Goal: Information Seeking & Learning: Learn about a topic

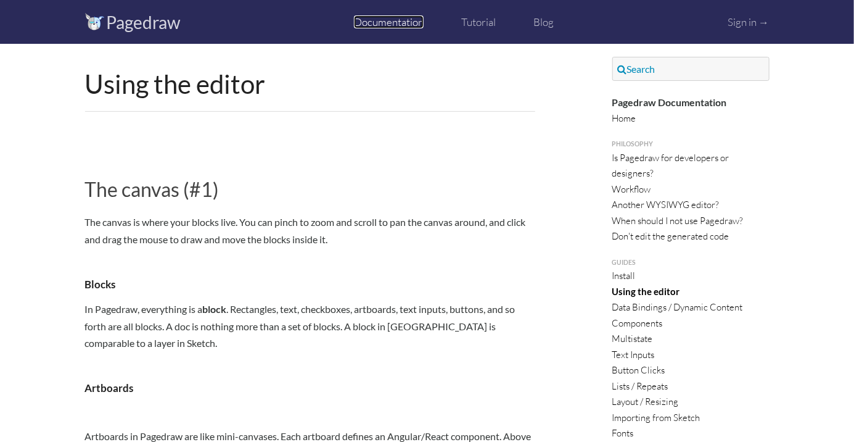
click at [403, 27] on link "Documentation" at bounding box center [389, 21] width 70 height 13
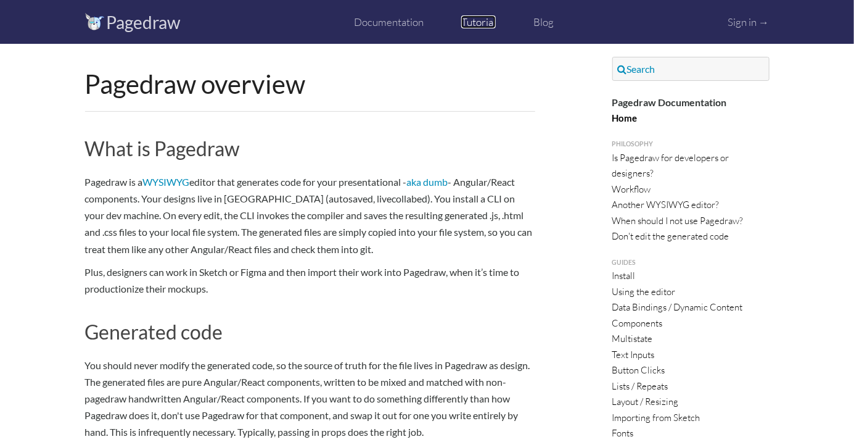
click at [475, 25] on link "Tutorial" at bounding box center [478, 21] width 35 height 13
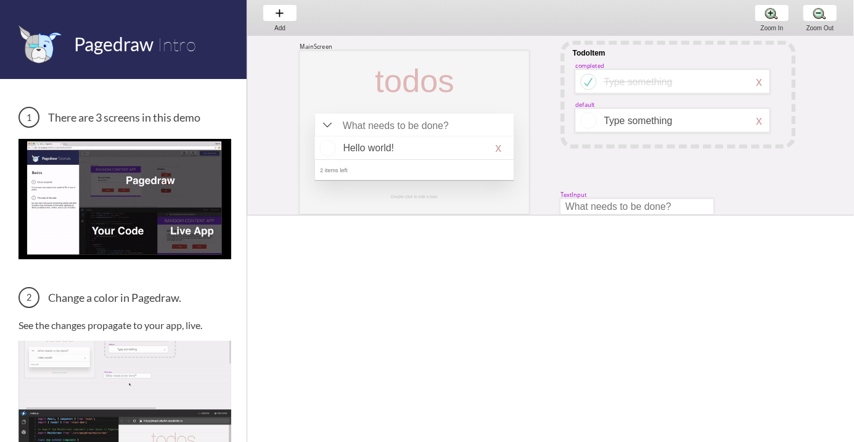
scroll to position [0, 2]
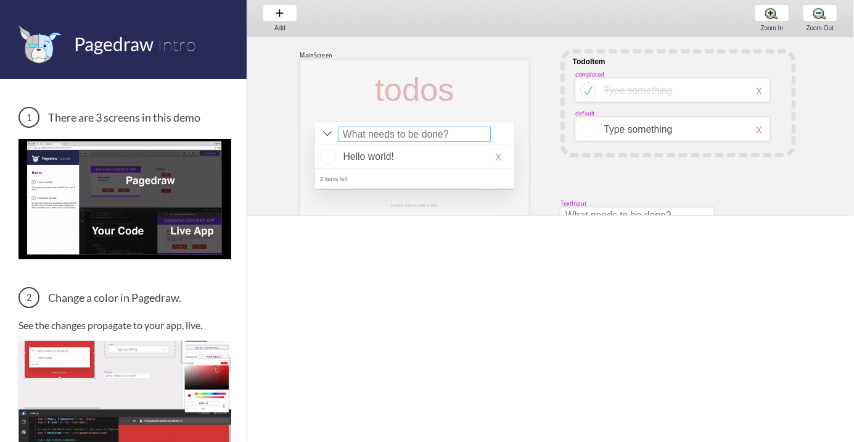
click at [414, 130] on div at bounding box center [414, 133] width 153 height 15
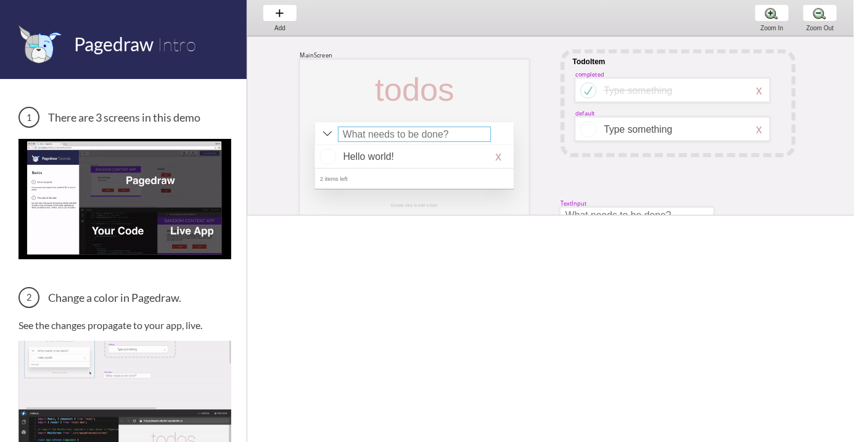
select select "15"
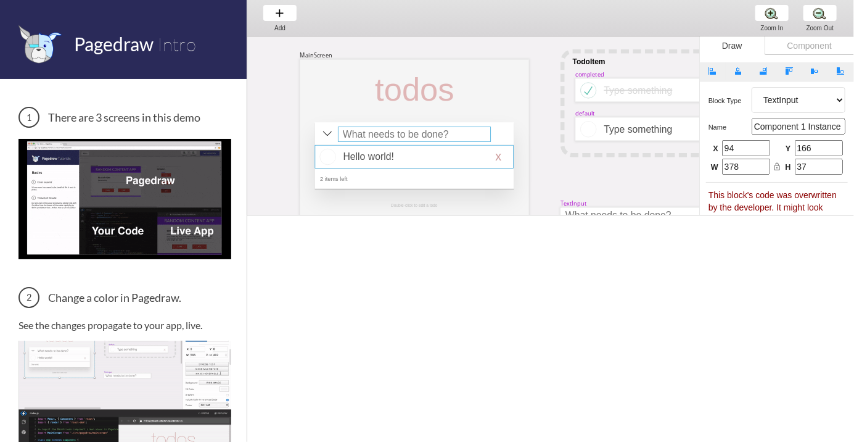
click at [435, 150] on div at bounding box center [414, 156] width 199 height 23
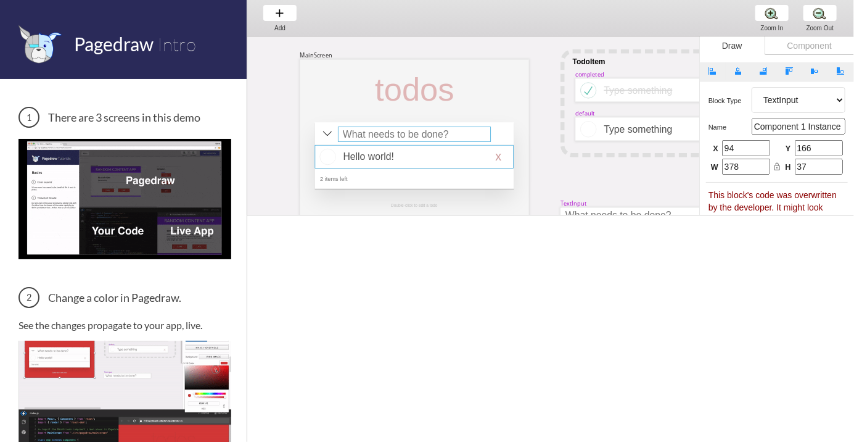
select select "16"
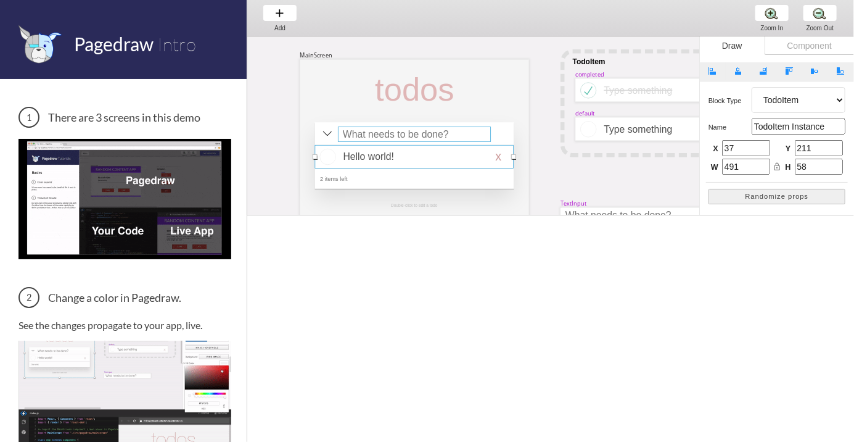
click at [427, 132] on div at bounding box center [414, 133] width 153 height 15
select select "15"
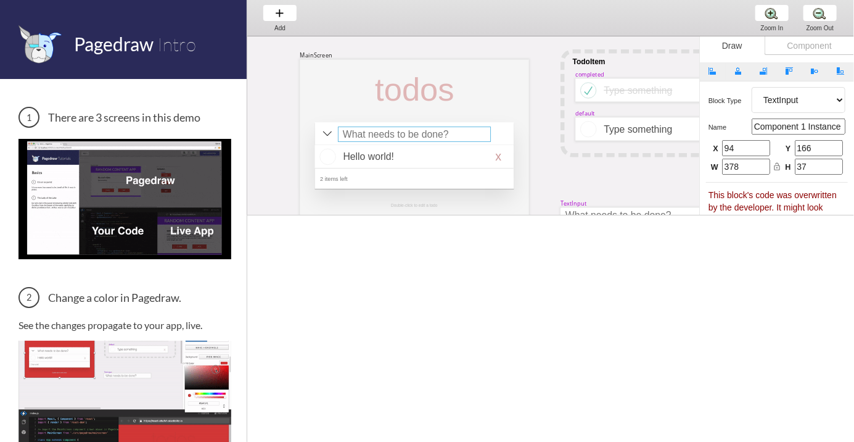
click at [427, 132] on div at bounding box center [414, 133] width 153 height 15
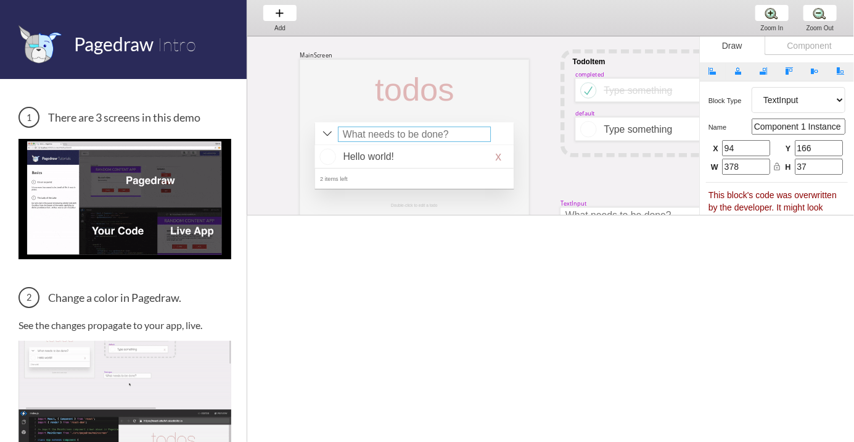
scroll to position [93, 170]
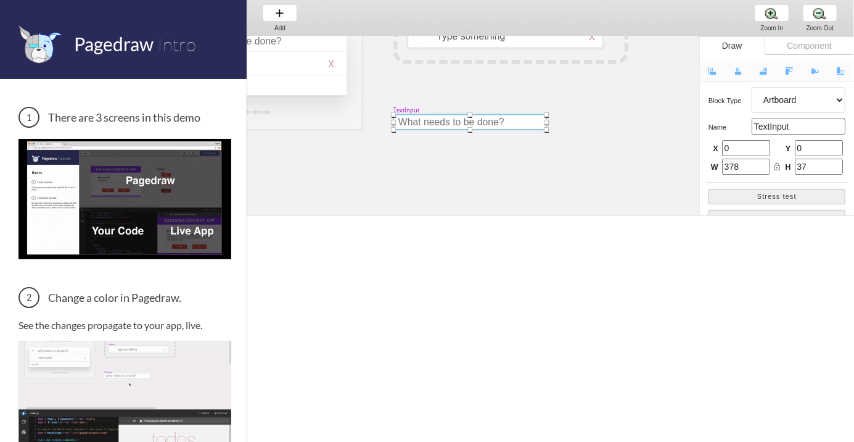
click at [455, 118] on div at bounding box center [469, 122] width 153 height 15
select select "9"
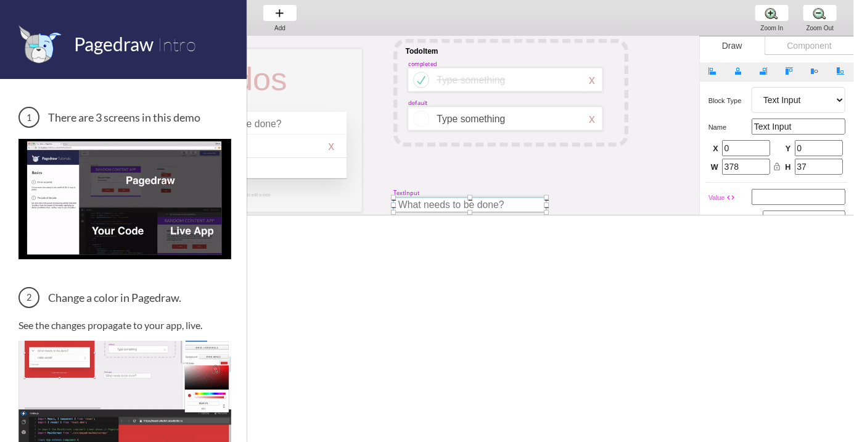
scroll to position [0, 170]
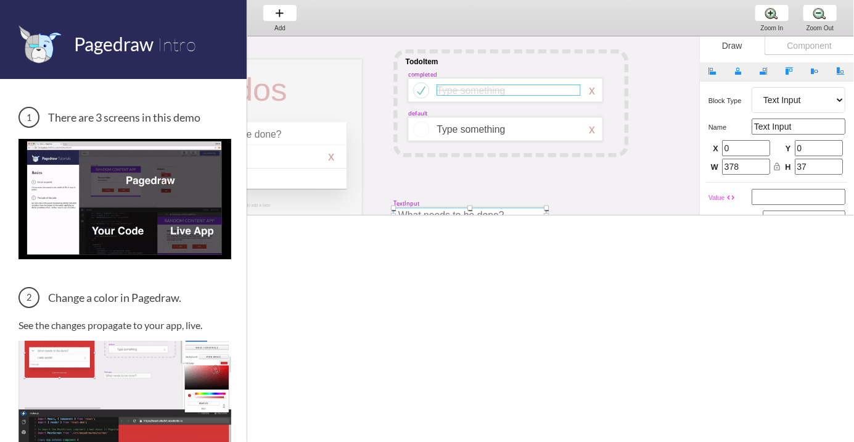
click at [537, 92] on div at bounding box center [509, 89] width 144 height 11
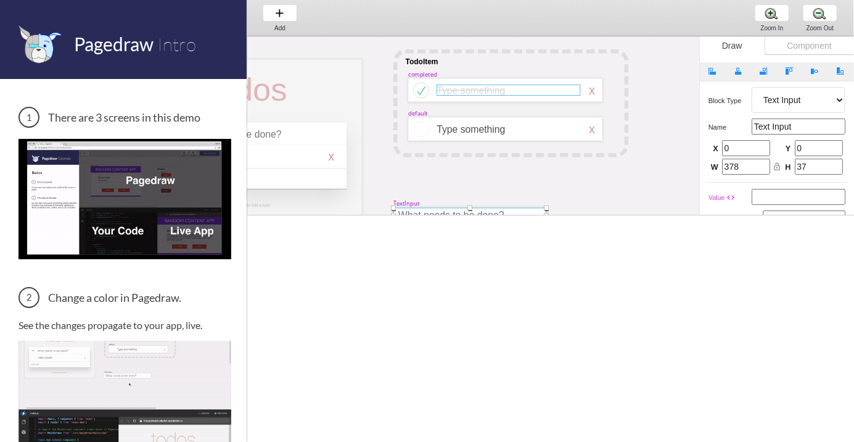
select select "3"
click at [498, 129] on div at bounding box center [509, 128] width 144 height 11
select select "3"
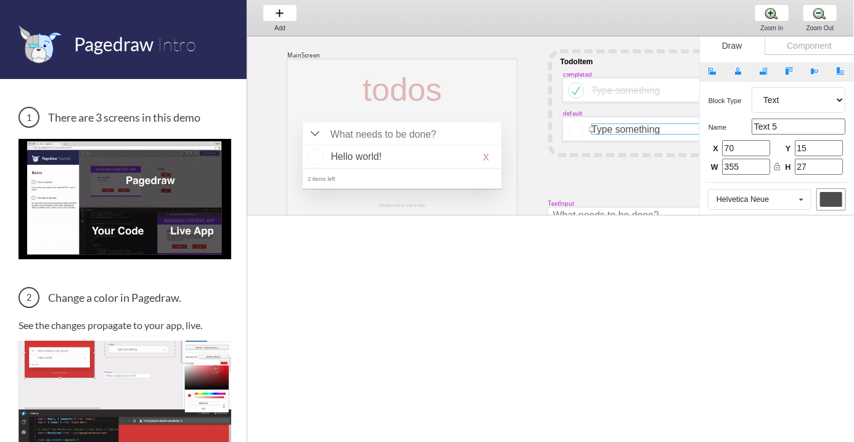
scroll to position [0, 0]
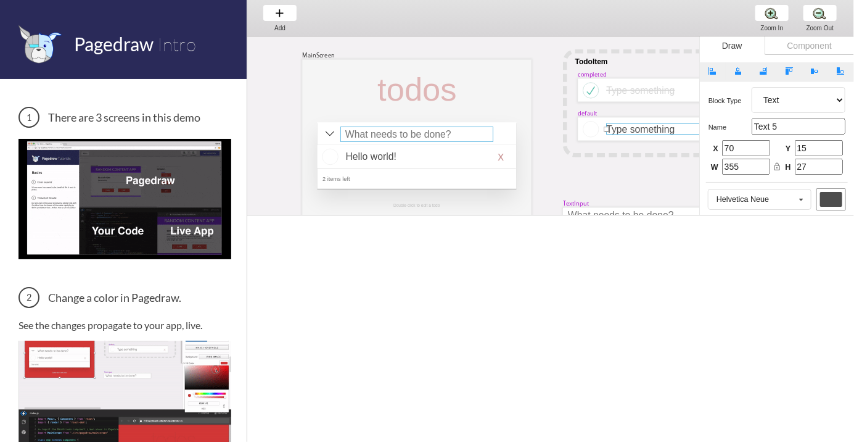
click at [461, 131] on div at bounding box center [416, 133] width 153 height 15
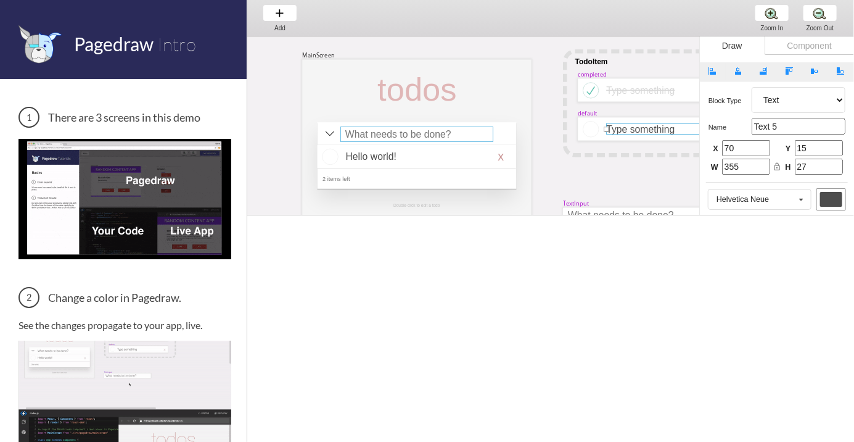
select select "15"
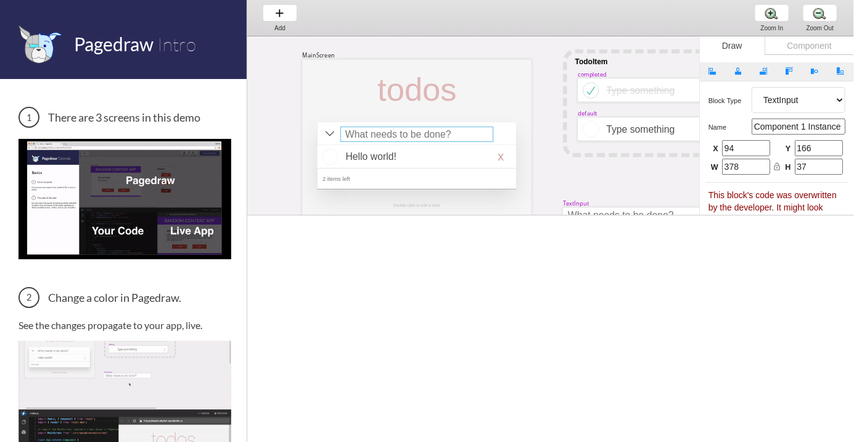
click at [416, 140] on div at bounding box center [416, 133] width 153 height 15
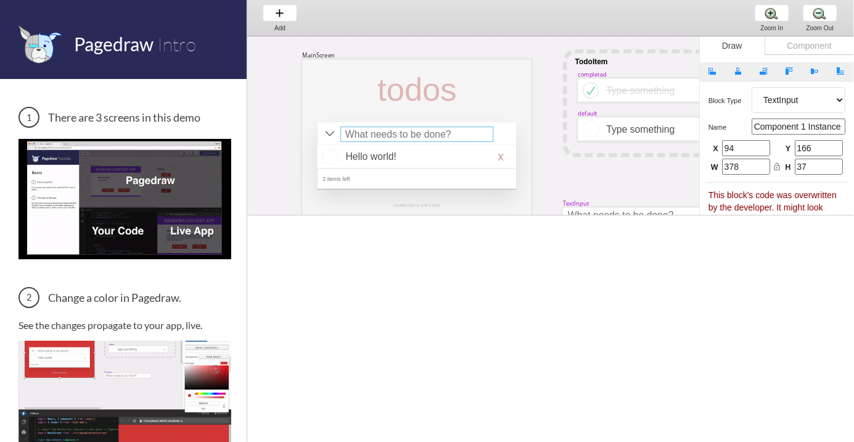
click at [420, 136] on div at bounding box center [416, 133] width 153 height 15
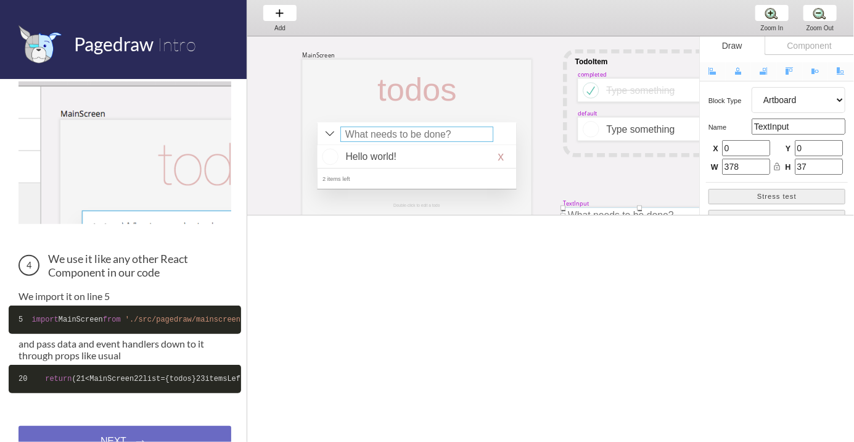
scroll to position [448, 0]
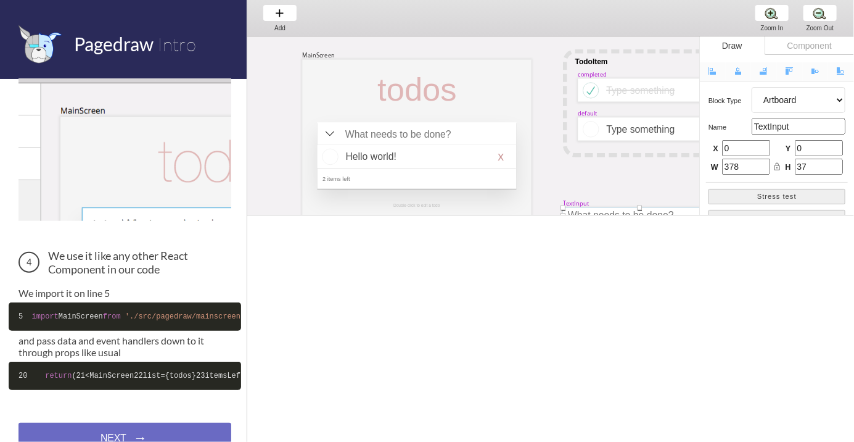
click at [173, 161] on img at bounding box center [124, 149] width 213 height 142
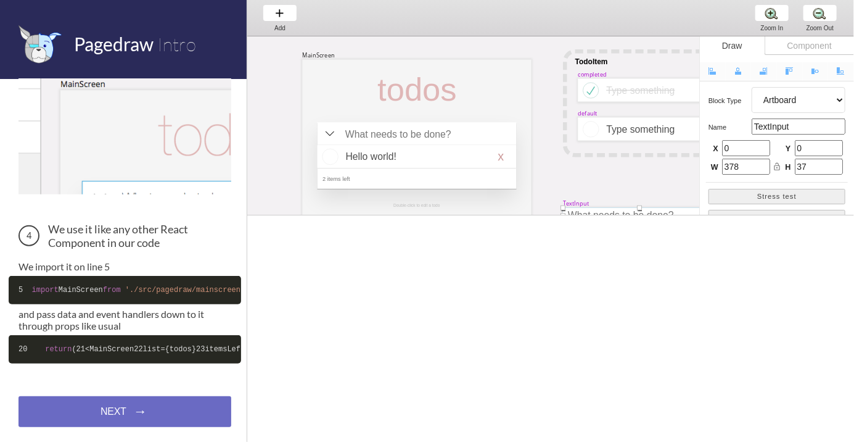
scroll to position [0, 22]
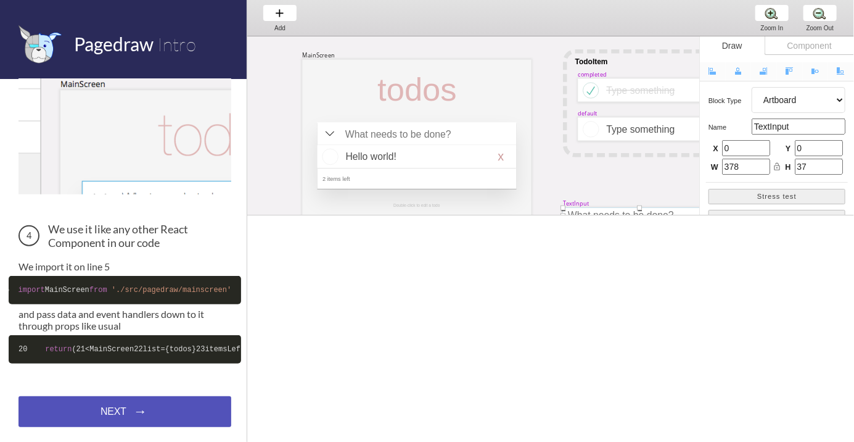
click at [0, 0] on span "→" at bounding box center [0, 0] width 0 height 0
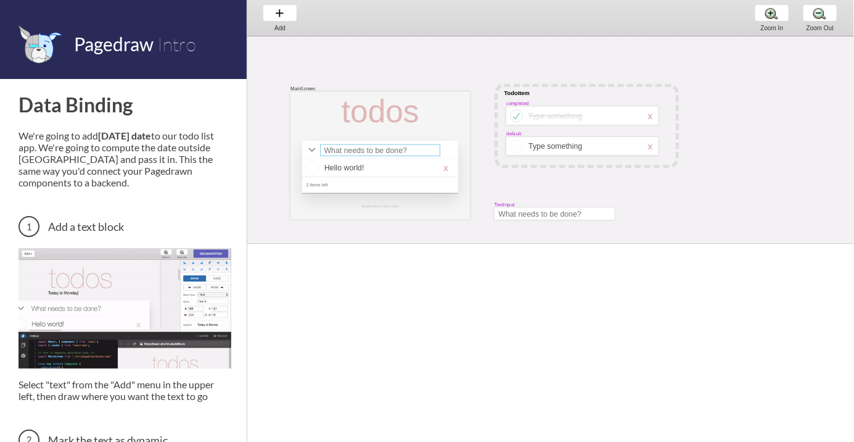
click at [388, 155] on div at bounding box center [380, 150] width 120 height 12
select select "15"
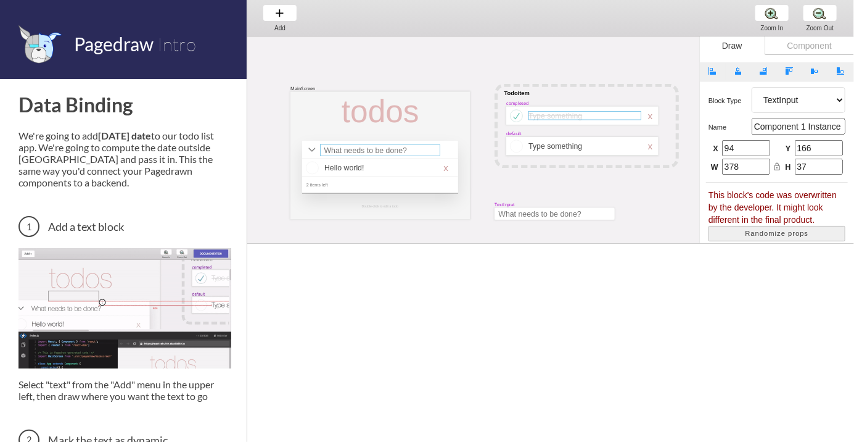
click at [581, 113] on div at bounding box center [584, 115] width 113 height 9
select select "3"
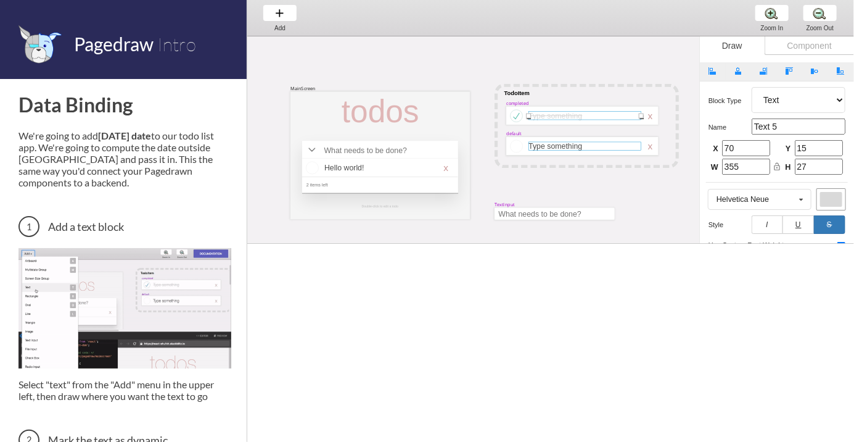
click at [592, 149] on div at bounding box center [584, 146] width 113 height 9
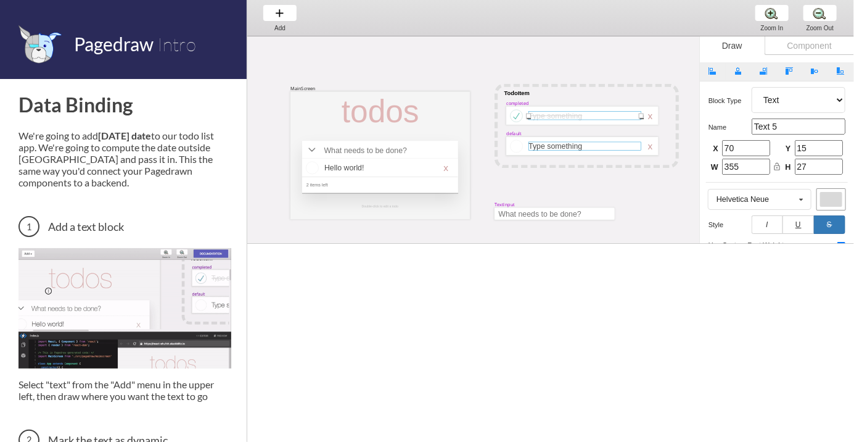
select select "3"
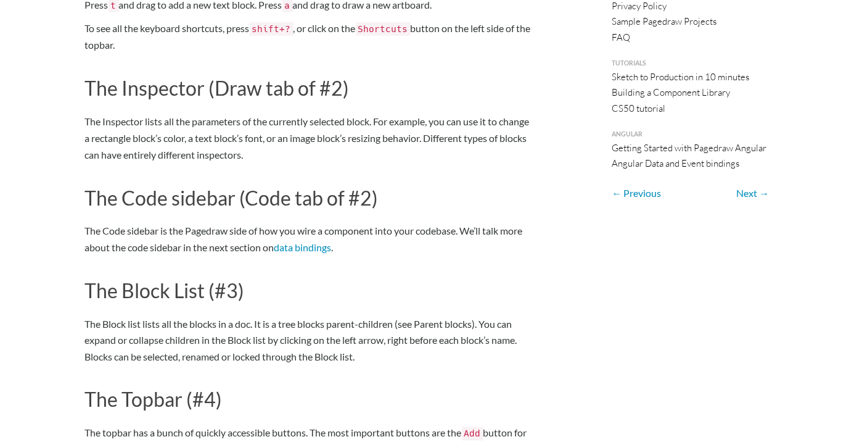
scroll to position [758, 0]
